Goal: Transaction & Acquisition: Purchase product/service

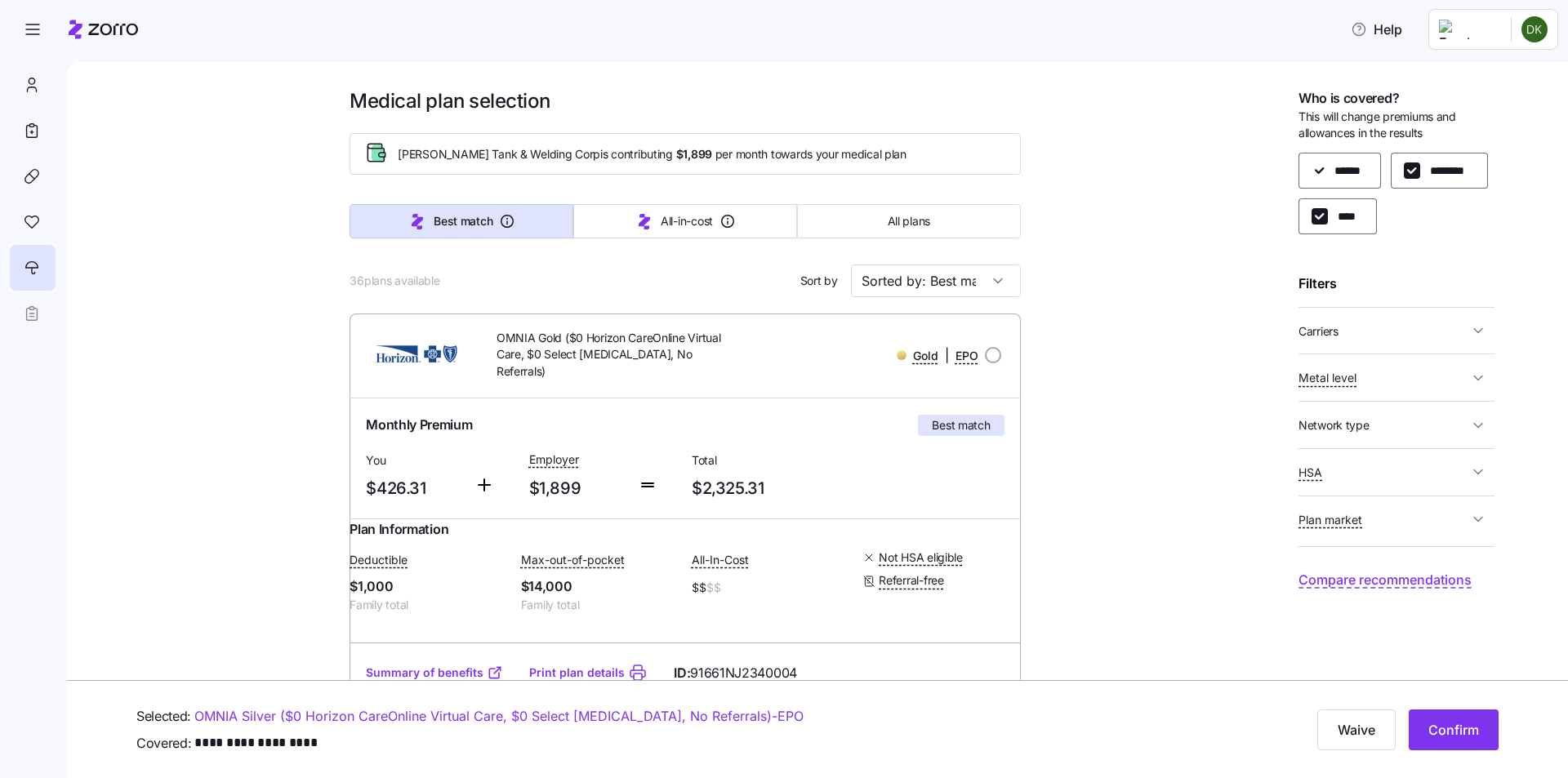
drag, startPoint x: 1125, startPoint y: 587, endPoint x: 1095, endPoint y: 267, distance: 321.4
click at [1481, 729] on button "Confirm" at bounding box center [1453, 729] width 90 height 41
